Goal: Check status: Check status

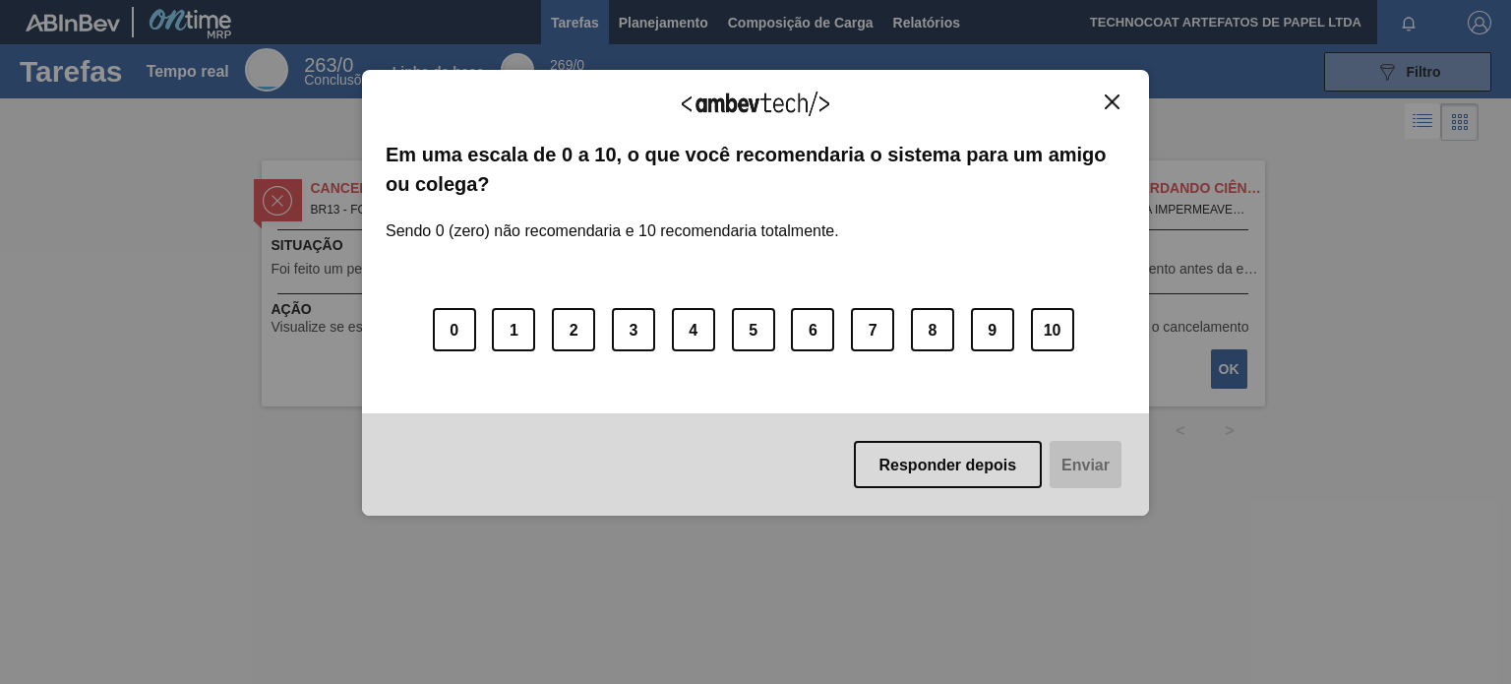
click at [1110, 101] on img "Fechar" at bounding box center [1112, 101] width 15 height 15
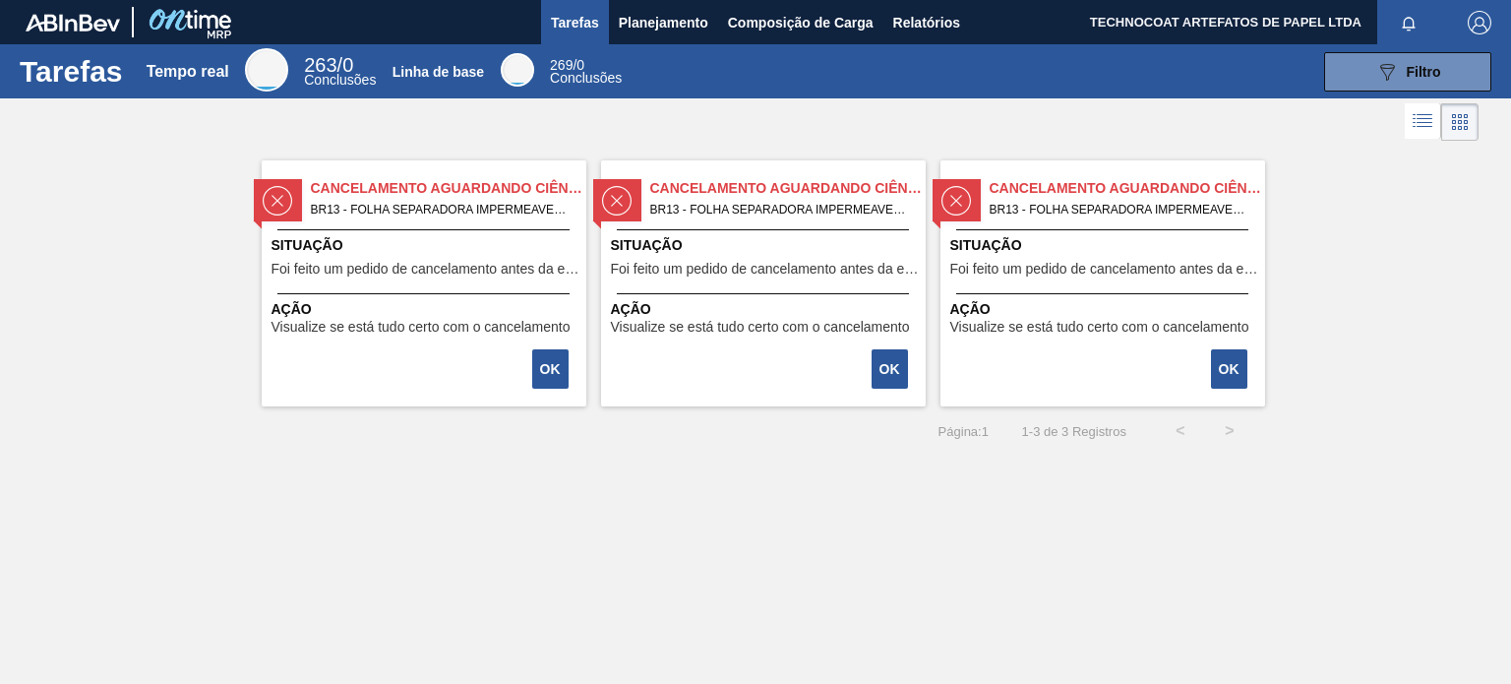
click at [409, 235] on span "Situação" at bounding box center [426, 245] width 310 height 21
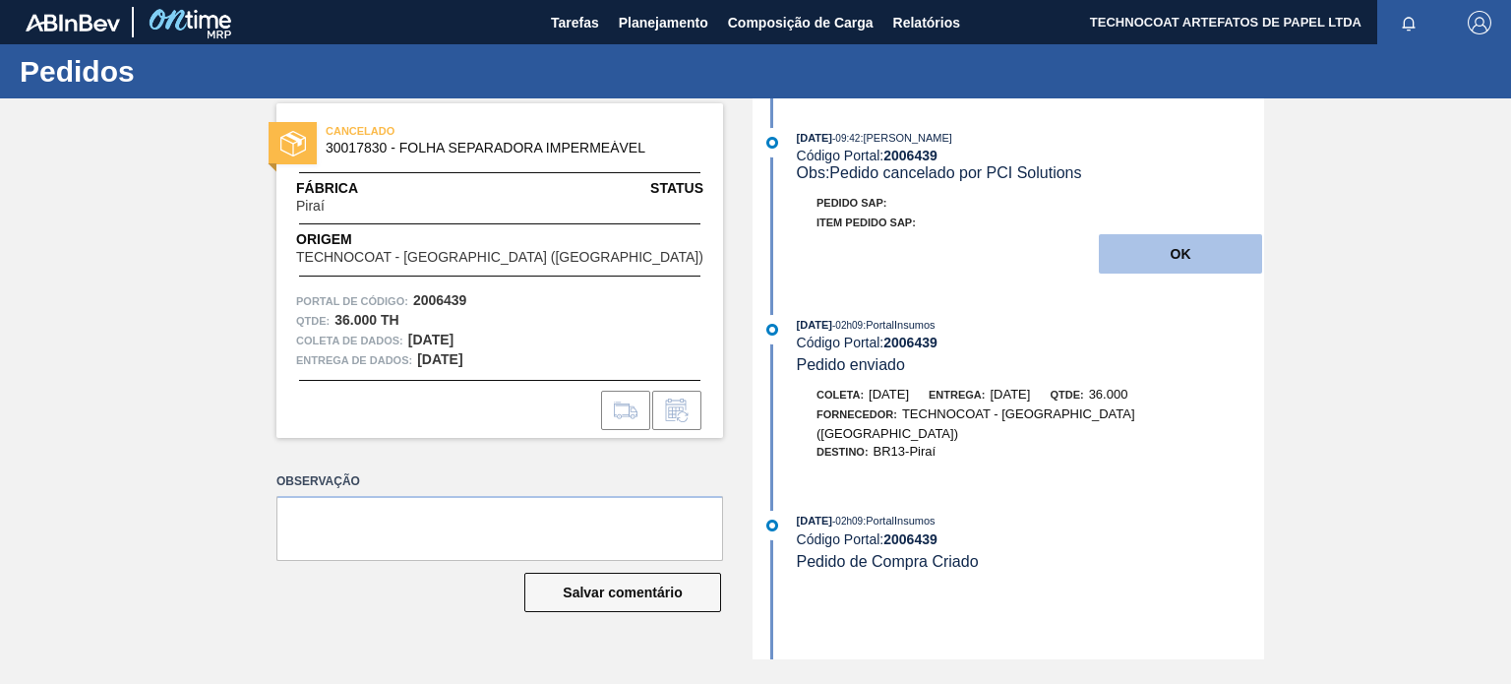
click at [1171, 255] on font "OK" at bounding box center [1181, 254] width 21 height 16
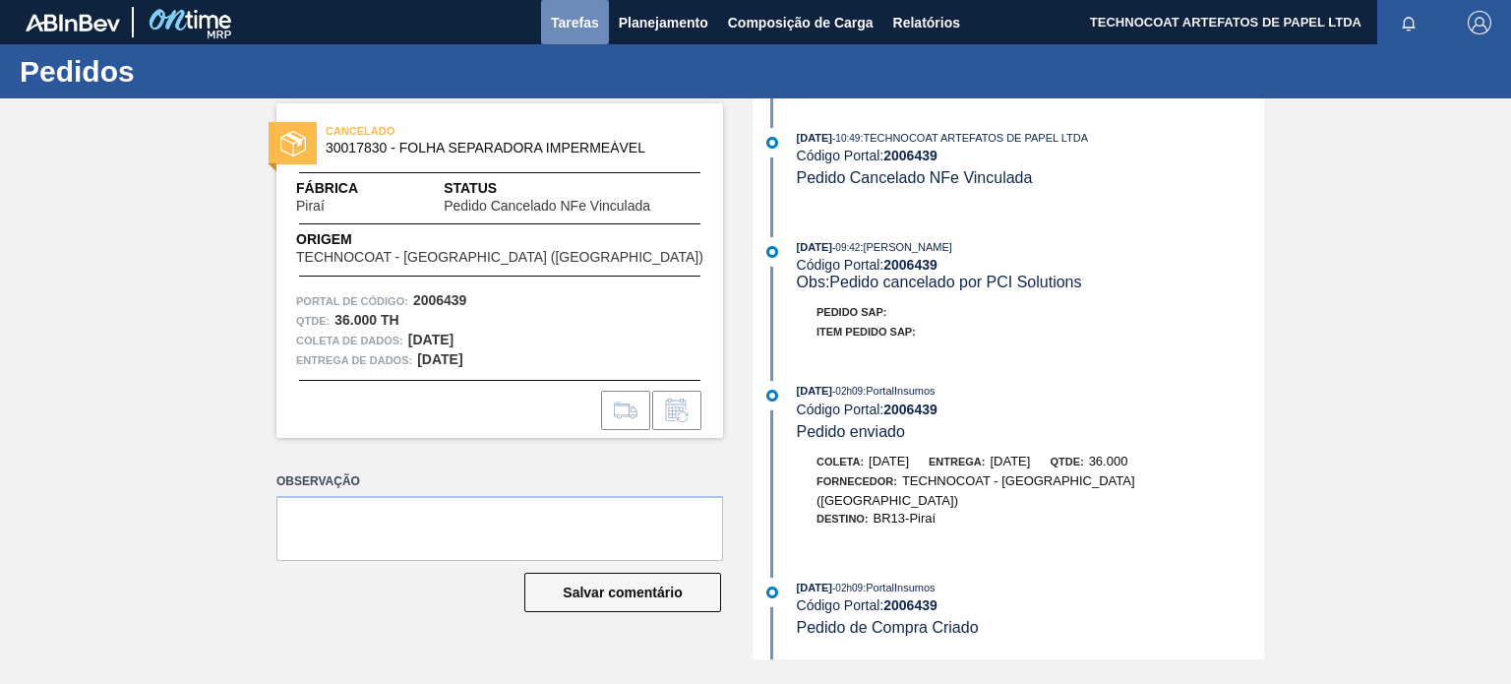
click at [603, 39] on button "Tarefas" at bounding box center [575, 22] width 68 height 44
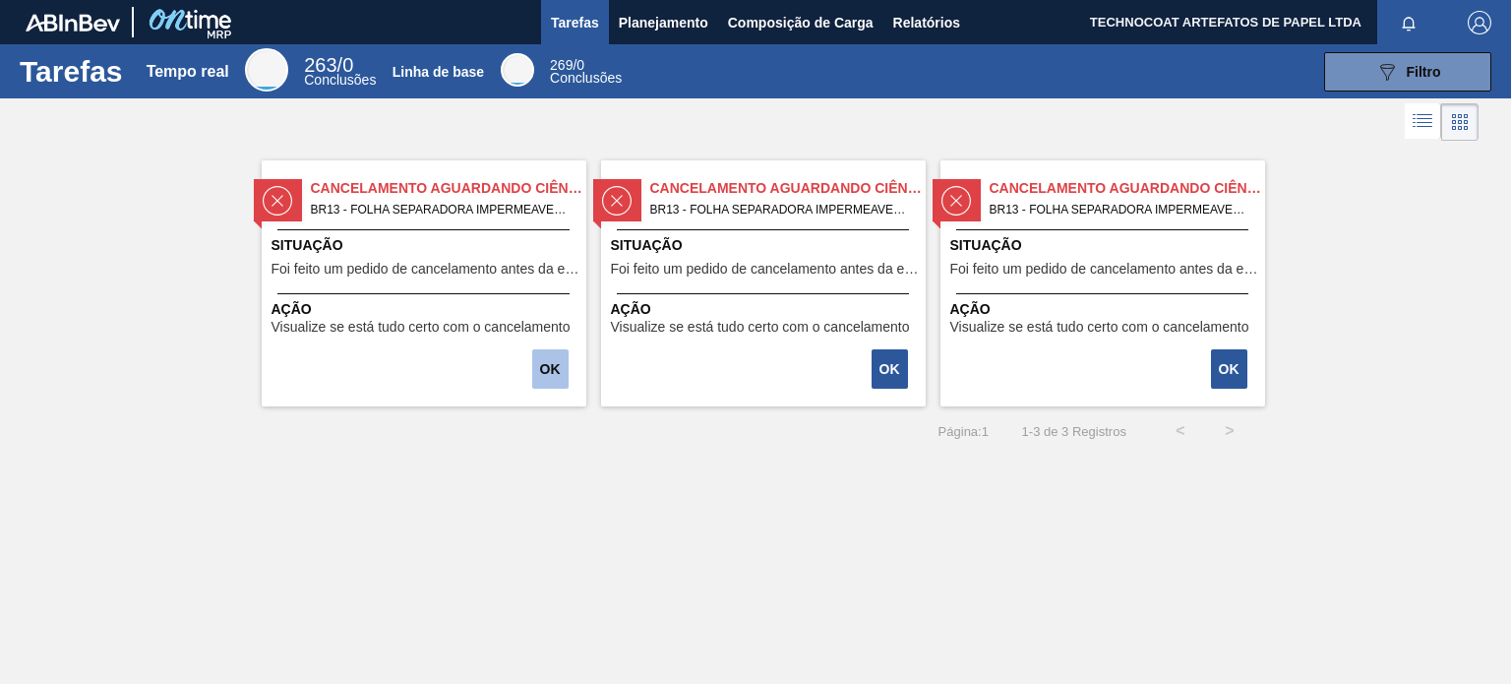
click at [558, 363] on font "OK" at bounding box center [550, 369] width 21 height 16
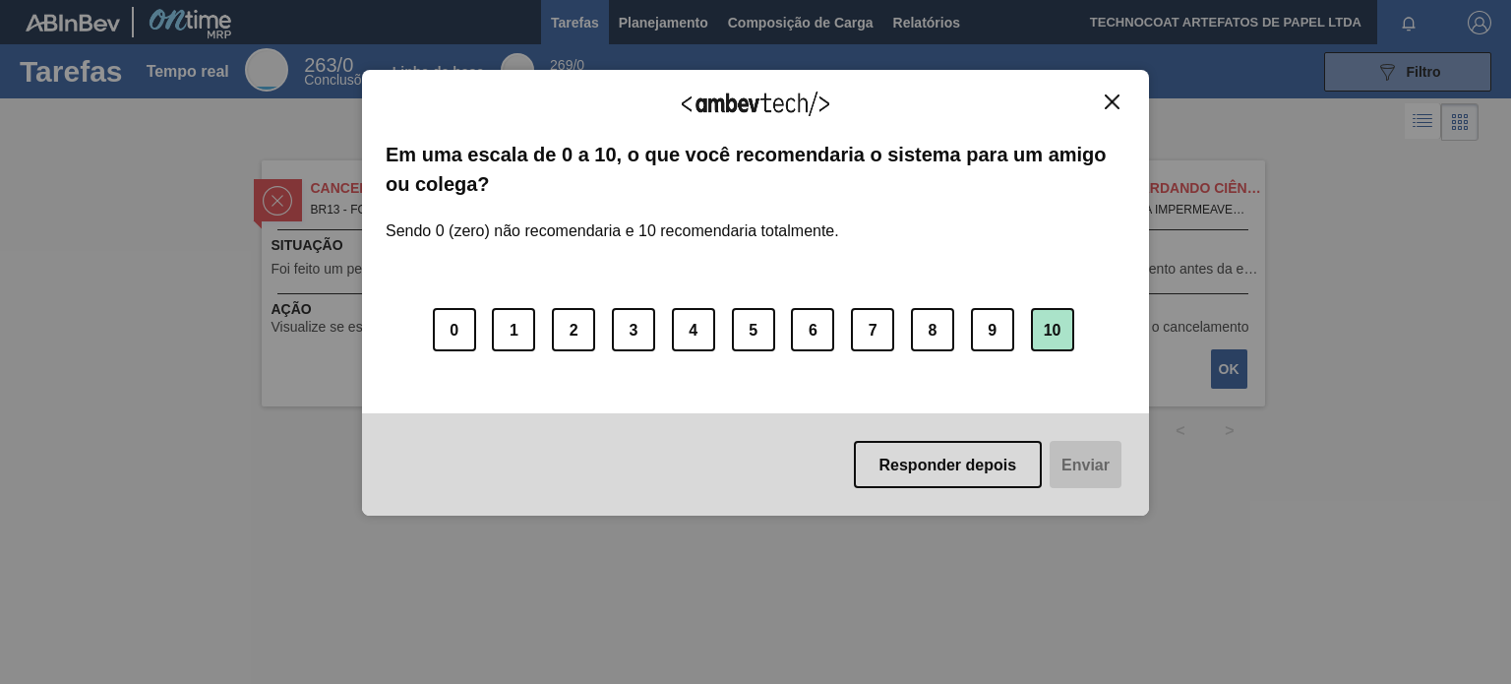
click at [1053, 345] on button "10" at bounding box center [1052, 329] width 43 height 43
click at [1094, 477] on button "Enviar" at bounding box center [1084, 464] width 76 height 47
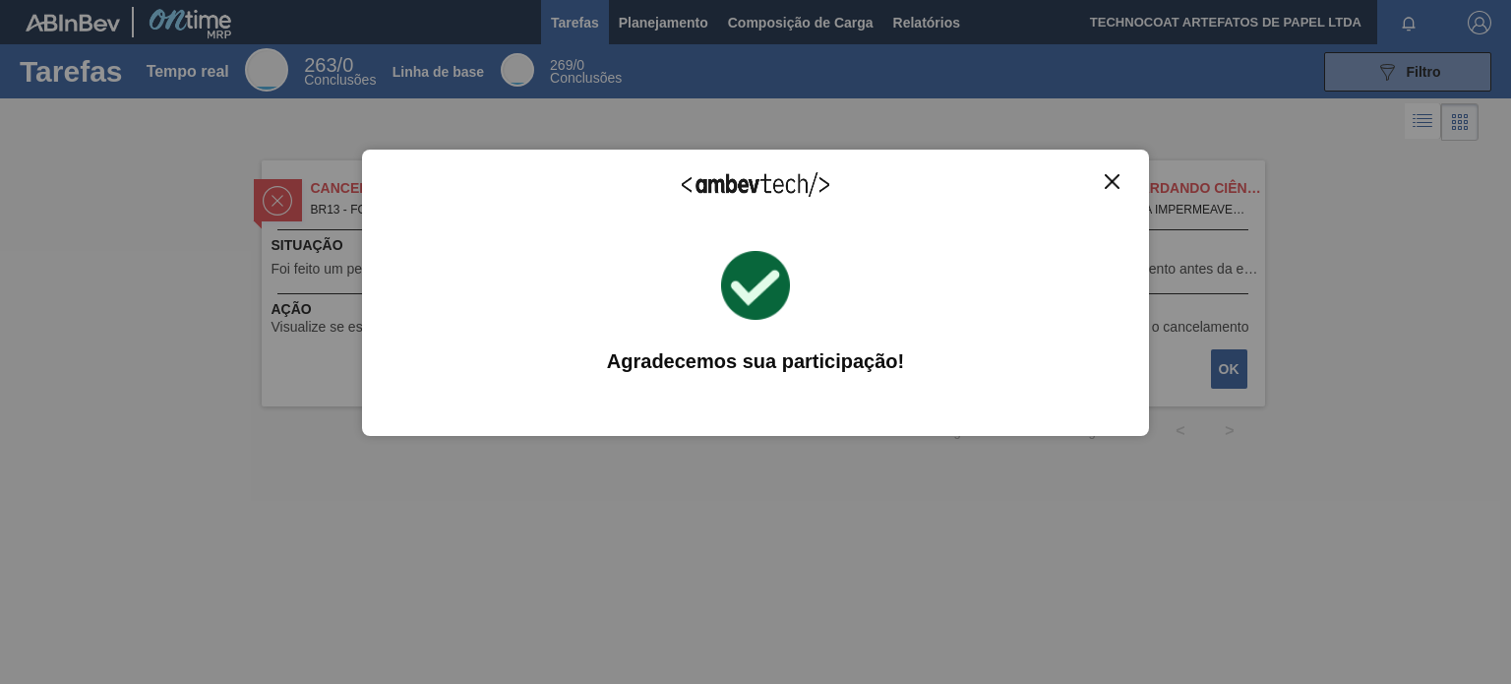
click at [1113, 178] on img "Fechar" at bounding box center [1112, 181] width 15 height 15
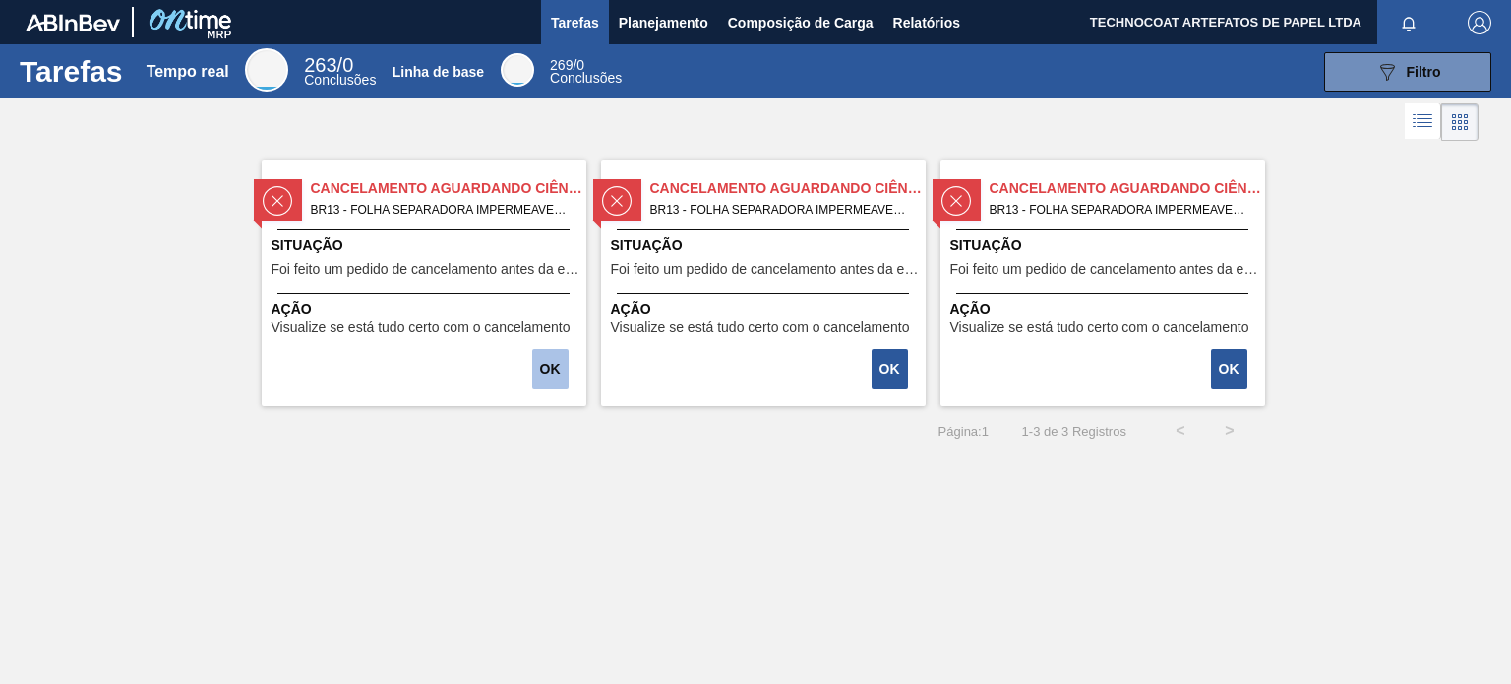
click at [543, 366] on font "OK" at bounding box center [550, 369] width 21 height 16
click at [644, 34] on button "Planejamento" at bounding box center [663, 22] width 109 height 44
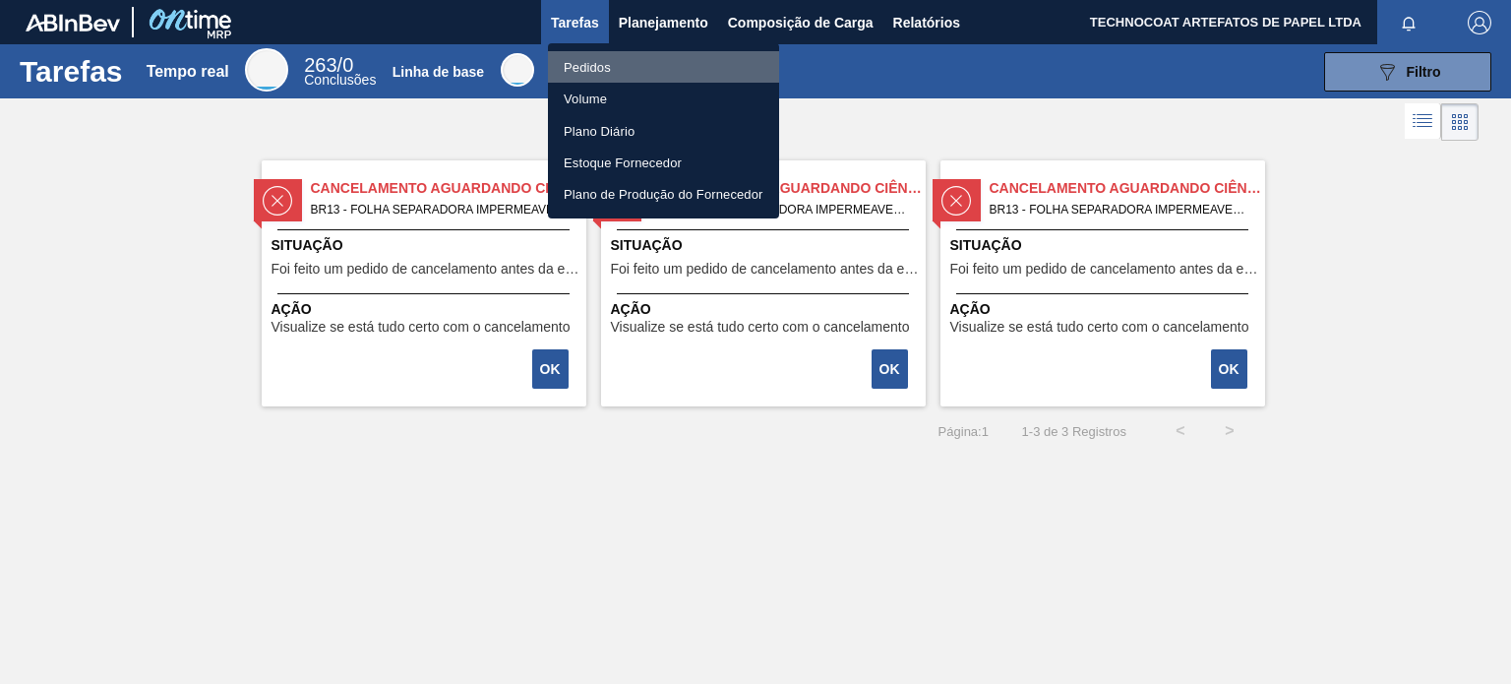
click at [637, 74] on li "Pedidos" at bounding box center [663, 66] width 231 height 31
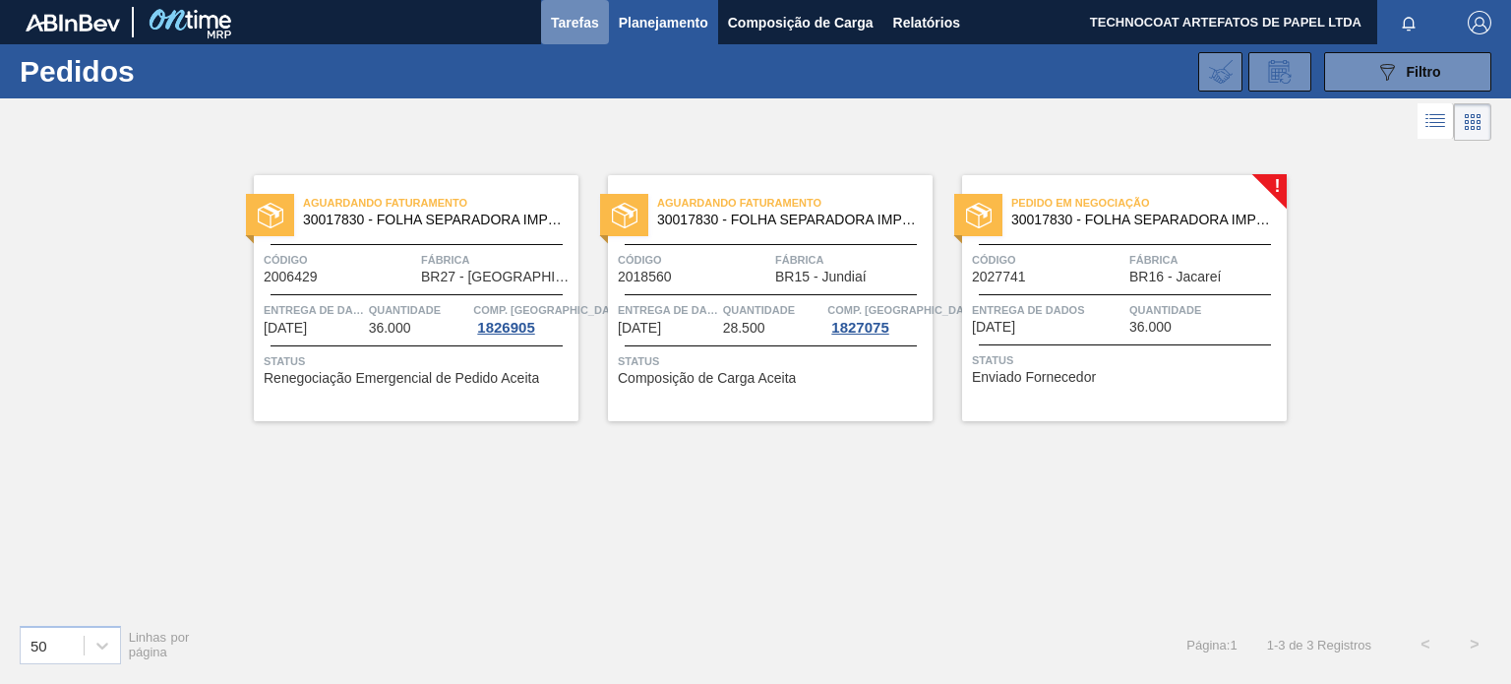
click at [590, 25] on font "Tarefas" at bounding box center [575, 23] width 48 height 16
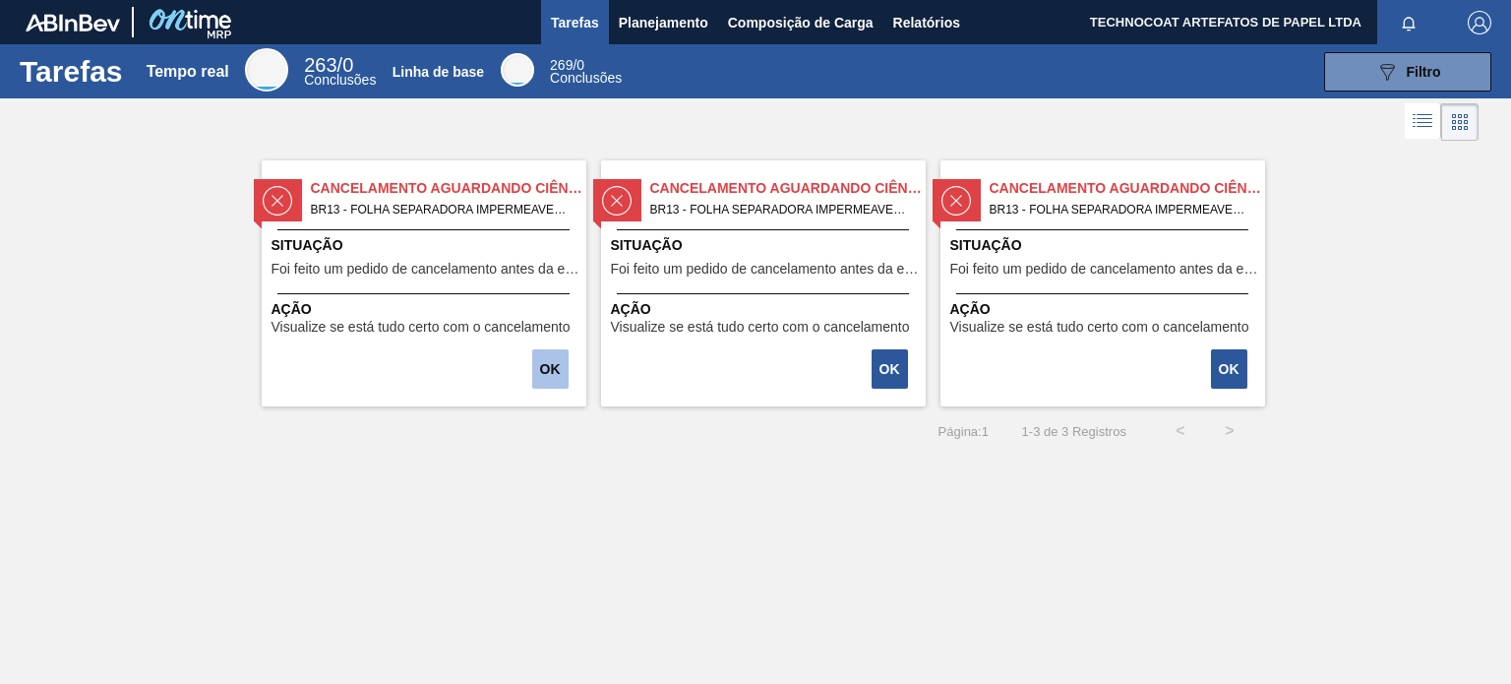
click at [540, 374] on font "OK" at bounding box center [550, 369] width 21 height 16
click at [515, 218] on span "BR13 - FOLHA SEPARADORA IMPERMEAVEL Pedido - 2006439" at bounding box center [441, 210] width 260 height 22
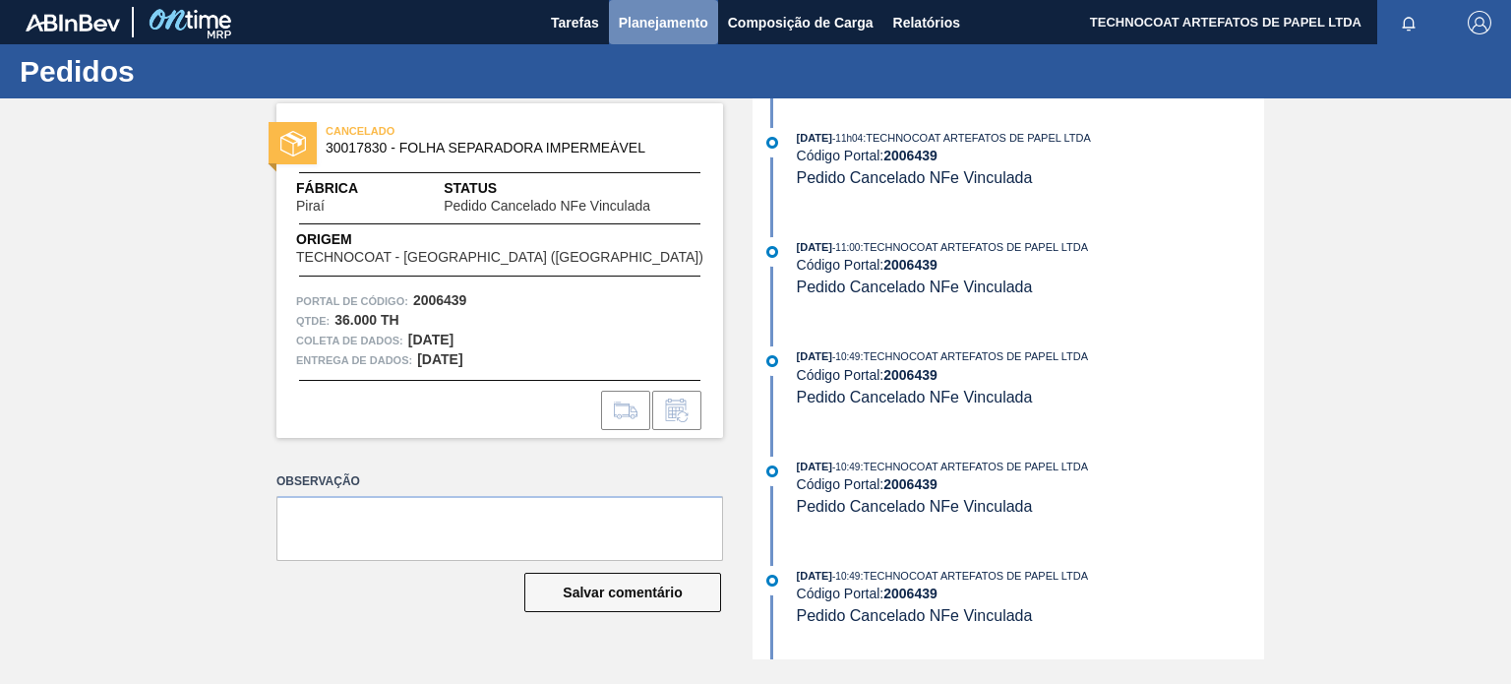
click at [653, 7] on button "Planejamento" at bounding box center [663, 22] width 109 height 44
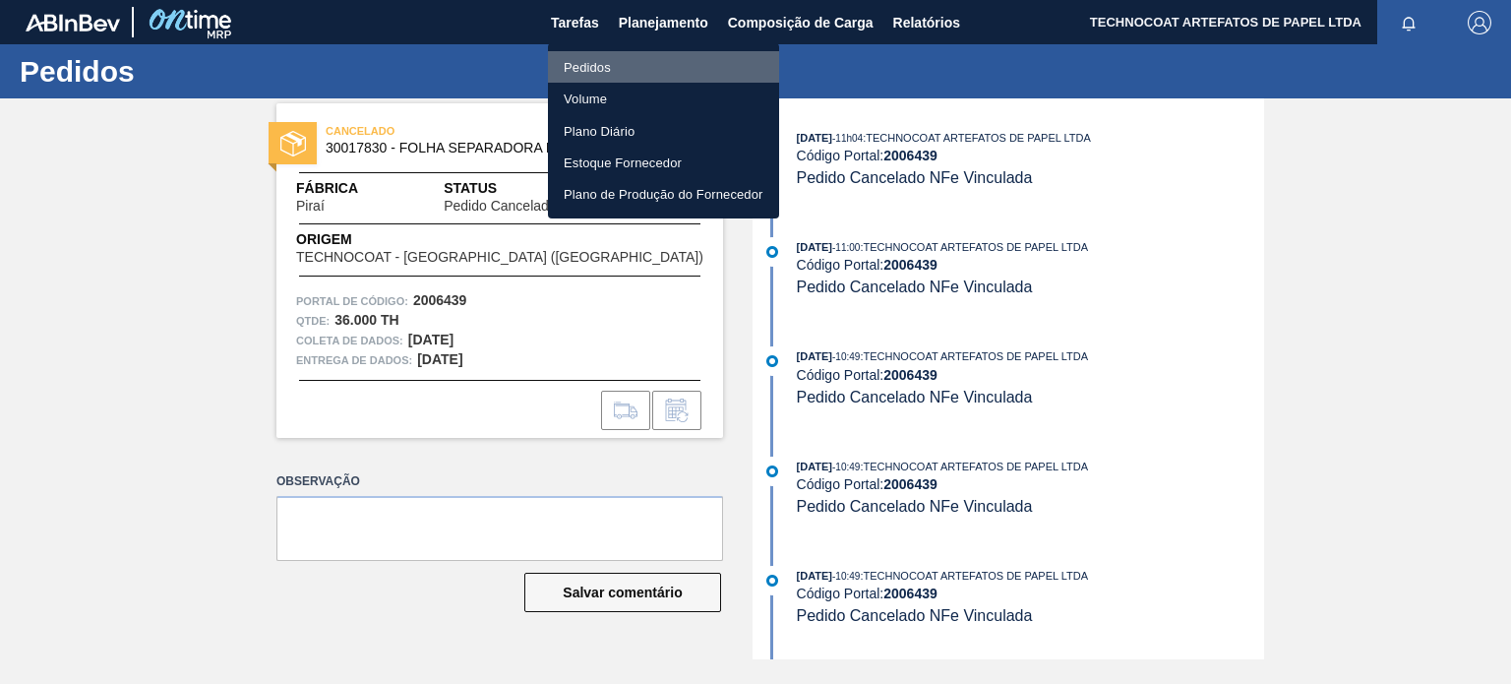
click at [639, 78] on li "Pedidos" at bounding box center [663, 66] width 231 height 31
